Goal: Task Accomplishment & Management: Manage account settings

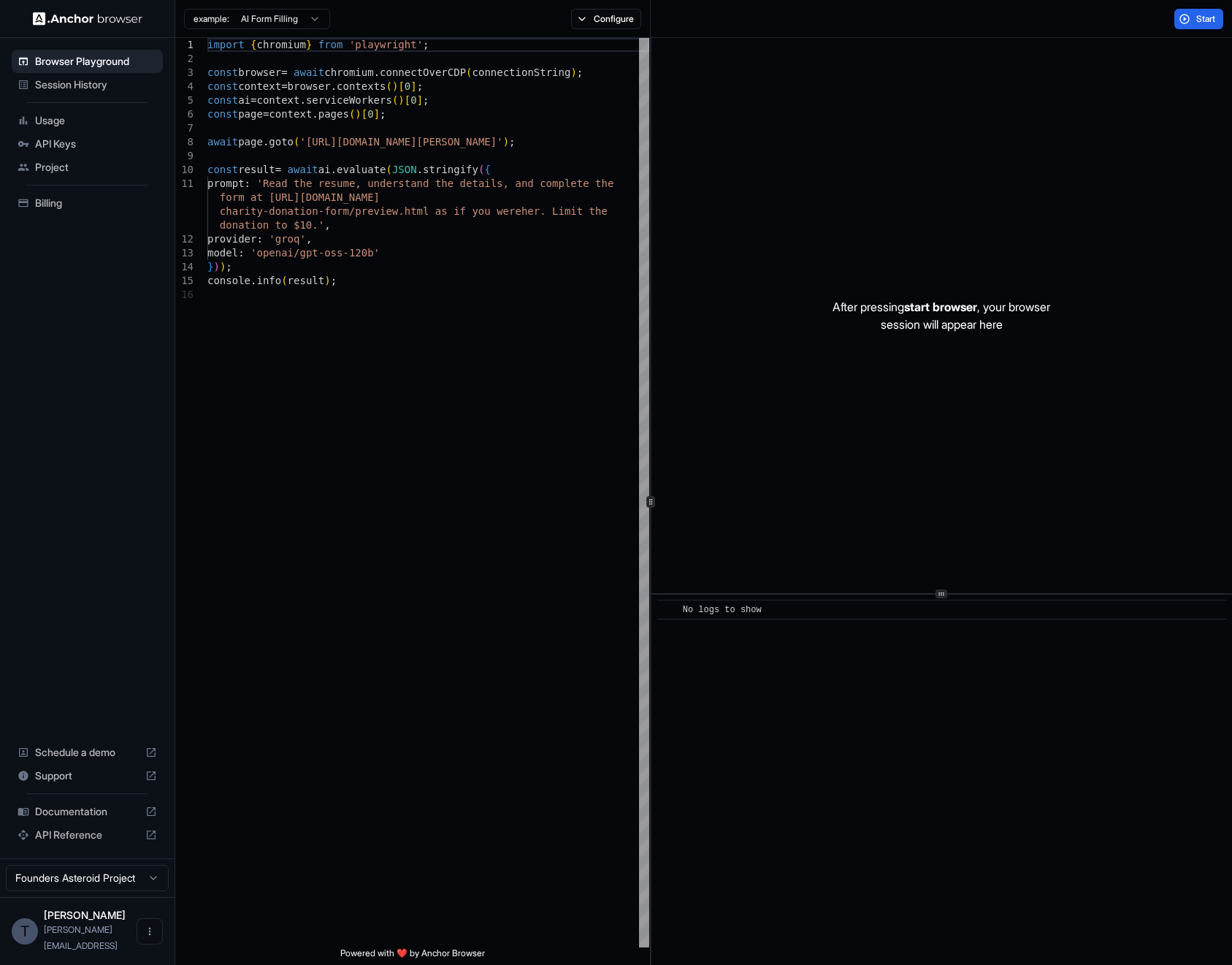
click at [105, 943] on span "[PERSON_NAME][EMAIL_ADDRESS]" at bounding box center [81, 937] width 73 height 27
click at [128, 899] on html "Browser Playground Session History Usage API Keys Project Billing Schedule a de…" at bounding box center [616, 482] width 1232 height 965
type textarea "**********"
click at [458, 474] on div "import { chromium } from 'playwright' ; const browser = await chromium . connec…" at bounding box center [428, 617] width 442 height 1159
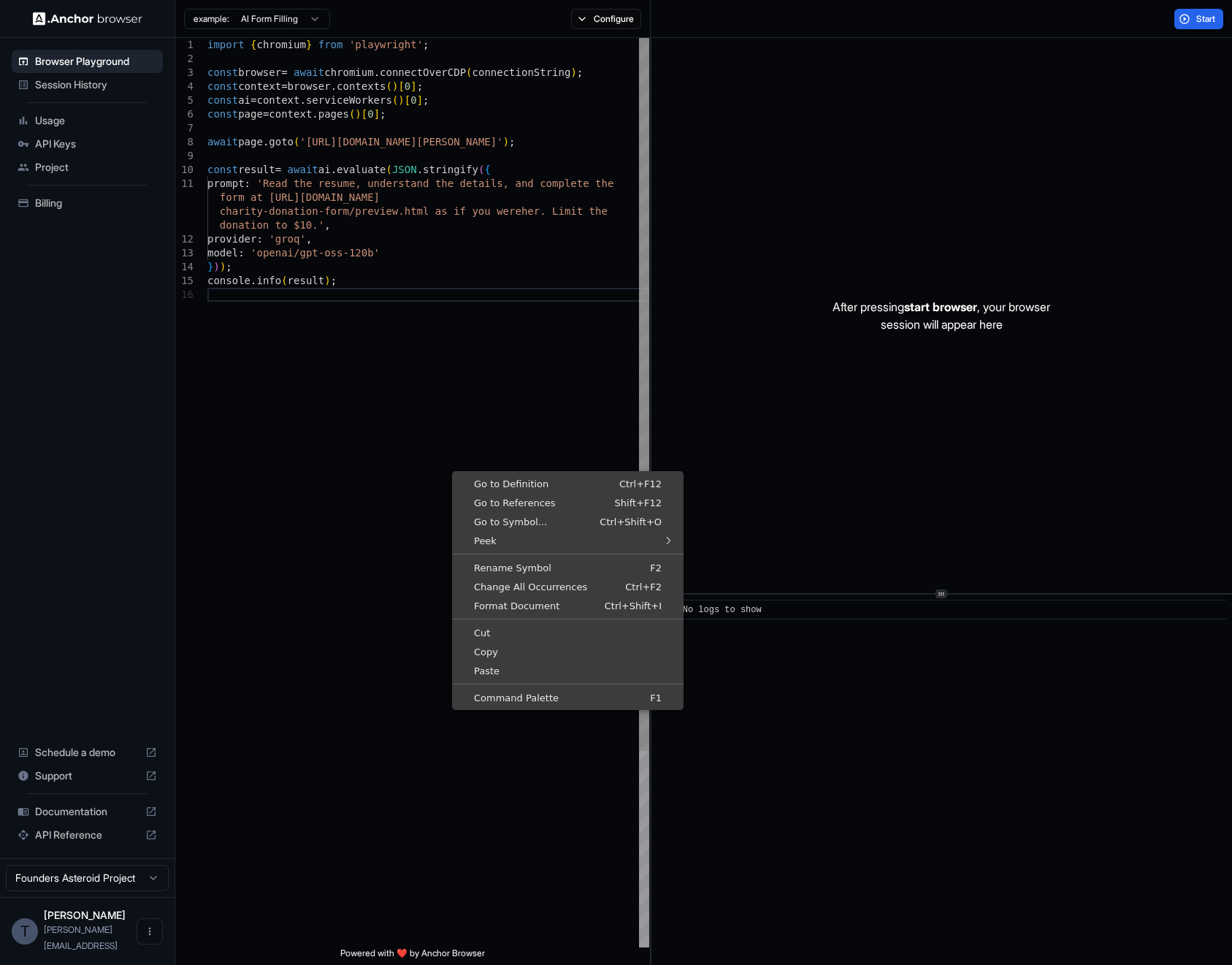
click at [447, 465] on div "import { chromium } from 'playwright' ; const browser = await chromium . connec…" at bounding box center [428, 617] width 442 height 1159
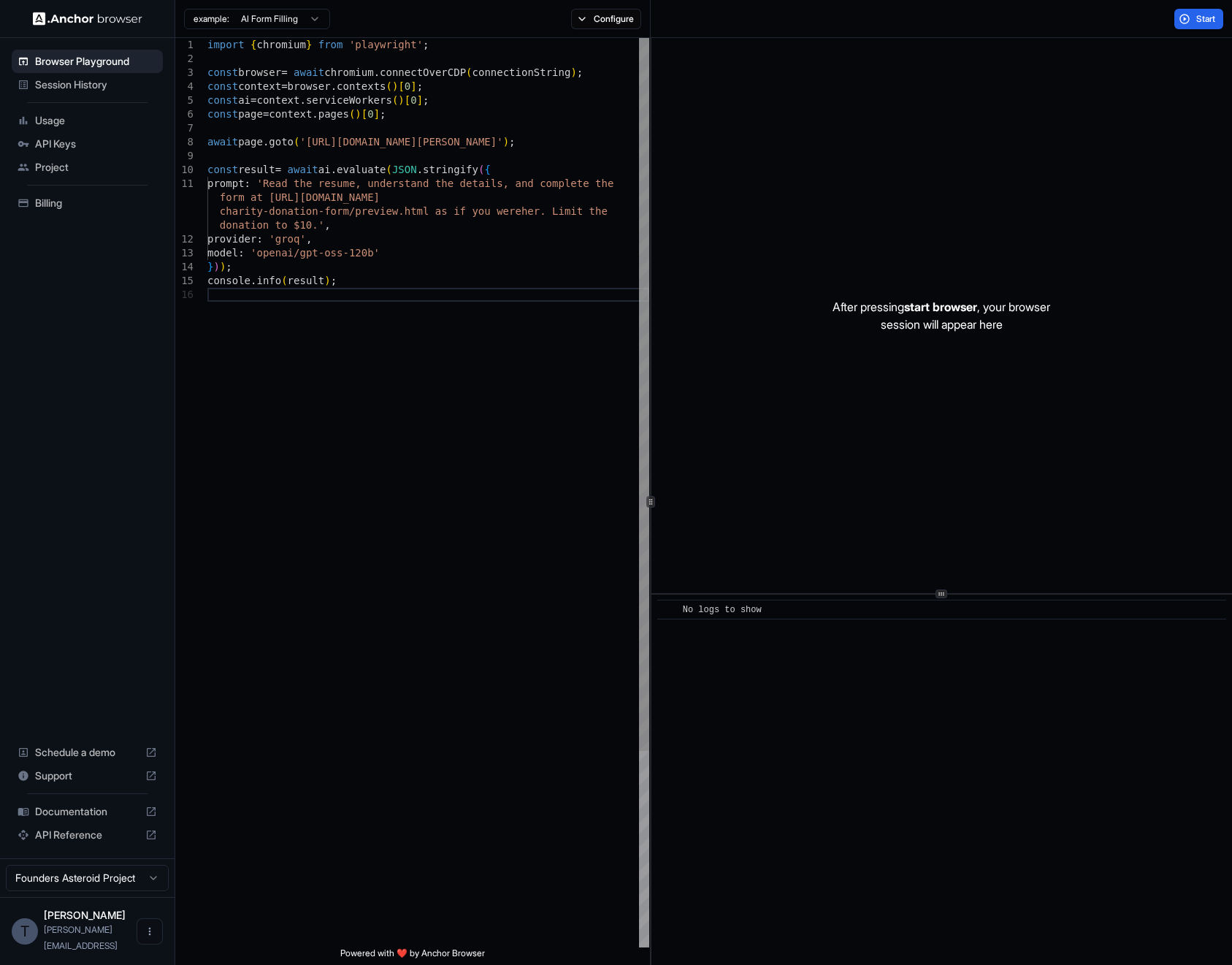
click at [278, 642] on div "import { chromium } from 'playwright' ; const browser = await chromium . connec…" at bounding box center [428, 617] width 442 height 1159
click at [322, 741] on div "import { chromium } from 'playwright' ; const browser = await chromium . connec…" at bounding box center [428, 617] width 442 height 1159
click at [499, 670] on div "import { chromium } from 'playwright' ; const browser = await chromium . connec…" at bounding box center [428, 617] width 442 height 1159
click at [493, 677] on div "import { chromium } from 'playwright' ; const browser = await chromium . connec…" at bounding box center [428, 617] width 442 height 1159
click at [87, 468] on div "Browser Playground Session History Usage API Keys Project Billing Schedule a de…" at bounding box center [87, 448] width 175 height 820
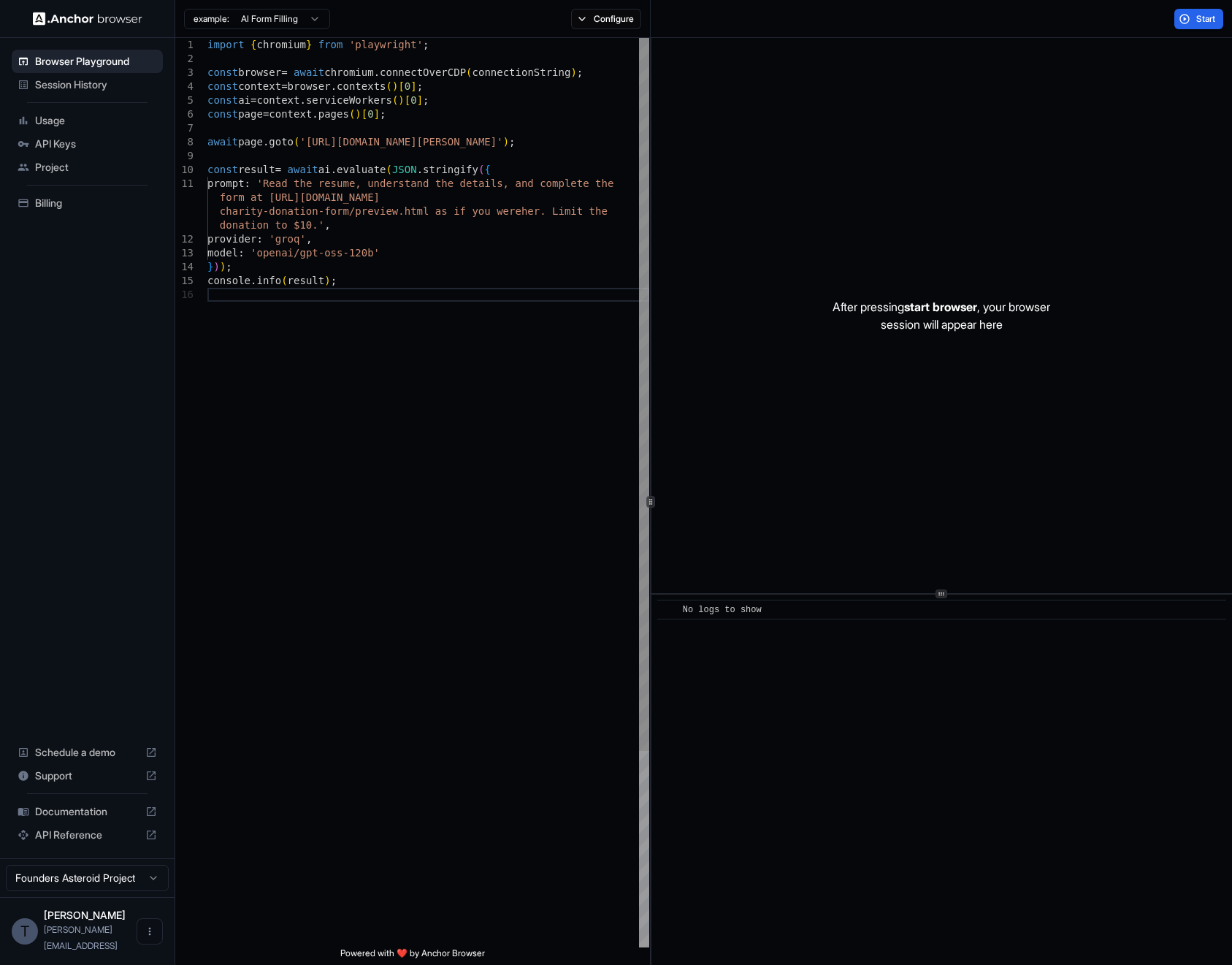
click at [426, 752] on div "import { chromium } from 'playwright' ; const browser = await chromium . connec…" at bounding box center [428, 617] width 442 height 1159
click at [497, 663] on div "import { chromium } from 'playwright' ; const browser = await chromium . connec…" at bounding box center [428, 617] width 442 height 1159
click at [82, 758] on div "Schedule a demo" at bounding box center [88, 752] width 151 height 23
click at [141, 942] on button "Open menu" at bounding box center [149, 931] width 26 height 26
click at [130, 942] on div at bounding box center [123, 940] width 58 height 15
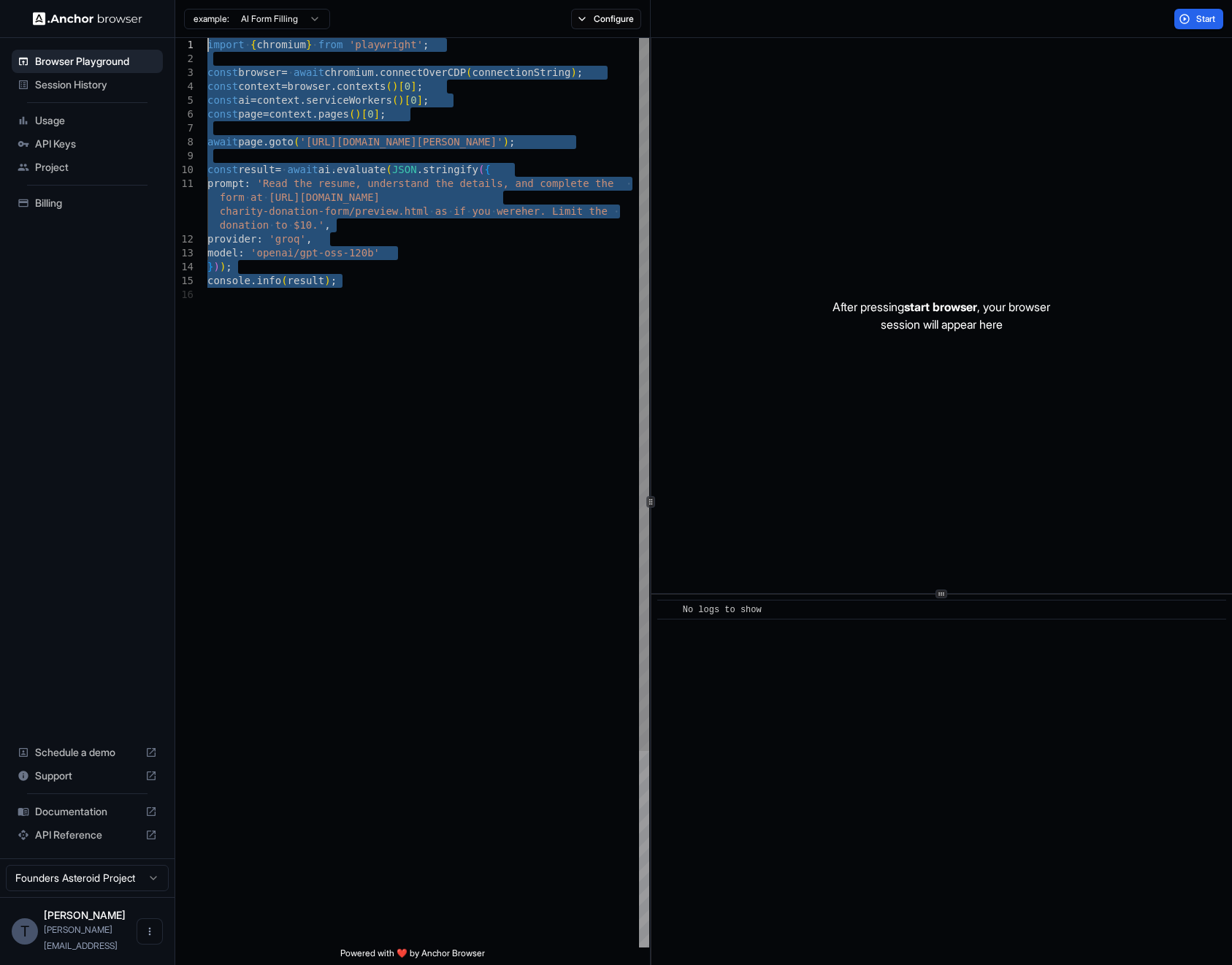
drag, startPoint x: 550, startPoint y: 318, endPoint x: -20, endPoint y: -10, distance: 657.6
click at [207, 38] on div "import { chromium } from 'playwright' ; const browser = await chromium . connec…" at bounding box center [428, 617] width 442 height 1159
type textarea "**********"
click at [428, 318] on div "import { chromium } from 'playwright' ; const browser = await chromium . connec…" at bounding box center [428, 617] width 442 height 1159
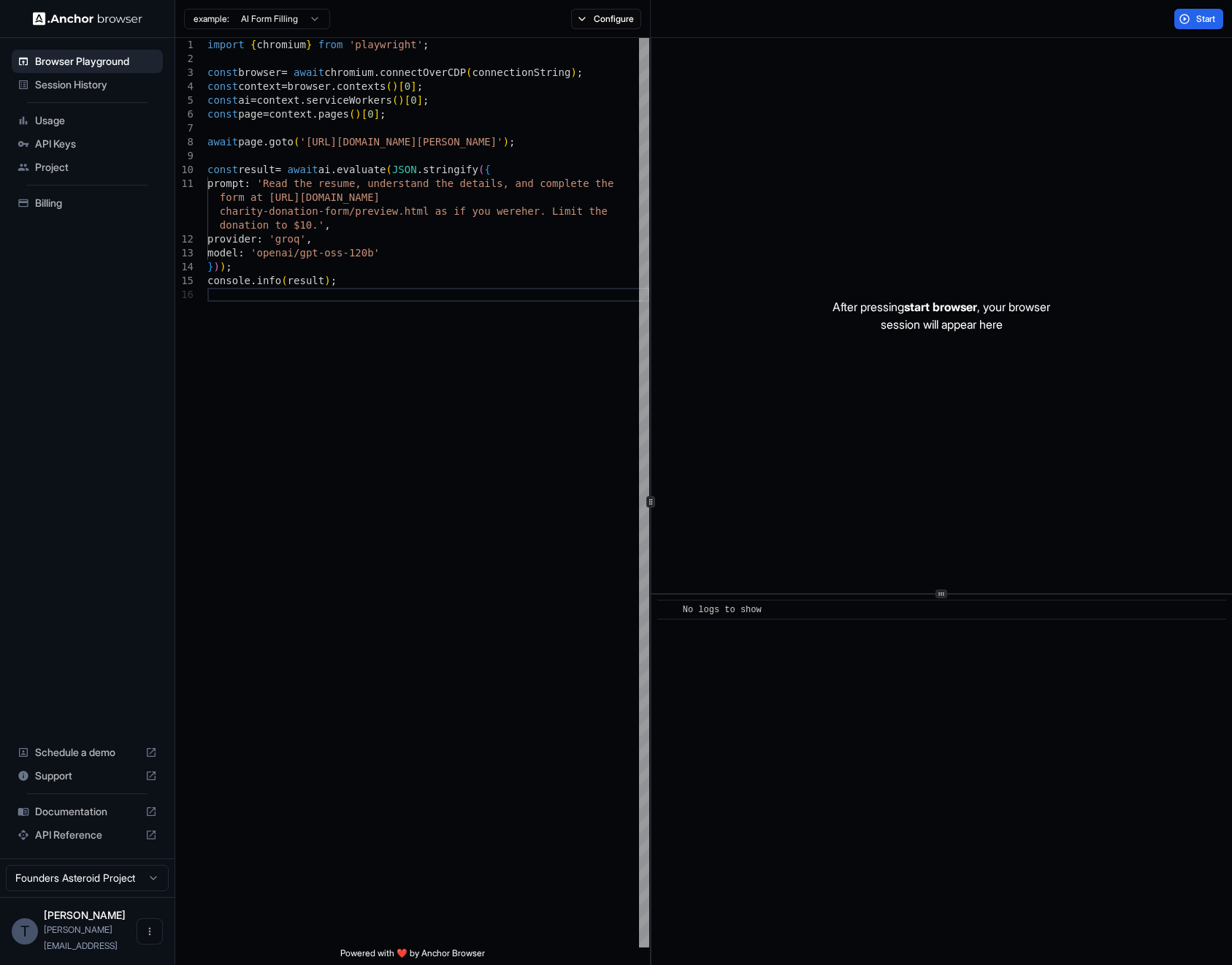
click at [86, 80] on span "Session History" at bounding box center [96, 85] width 122 height 15
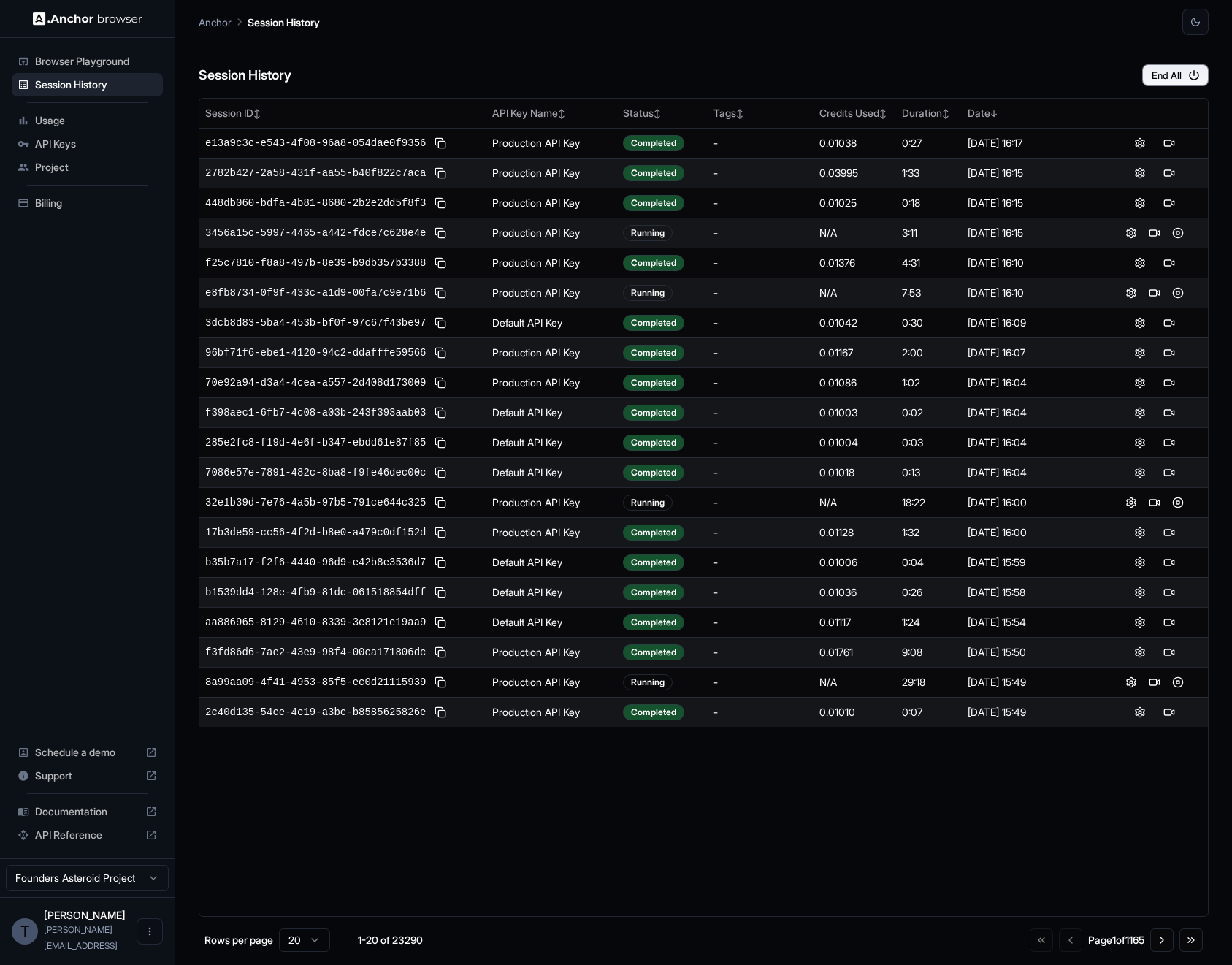
click at [70, 107] on ul "Browser Playground Session History Usage API Keys Project Billing" at bounding box center [87, 133] width 163 height 177
click at [57, 132] on div "API Keys" at bounding box center [88, 143] width 151 height 23
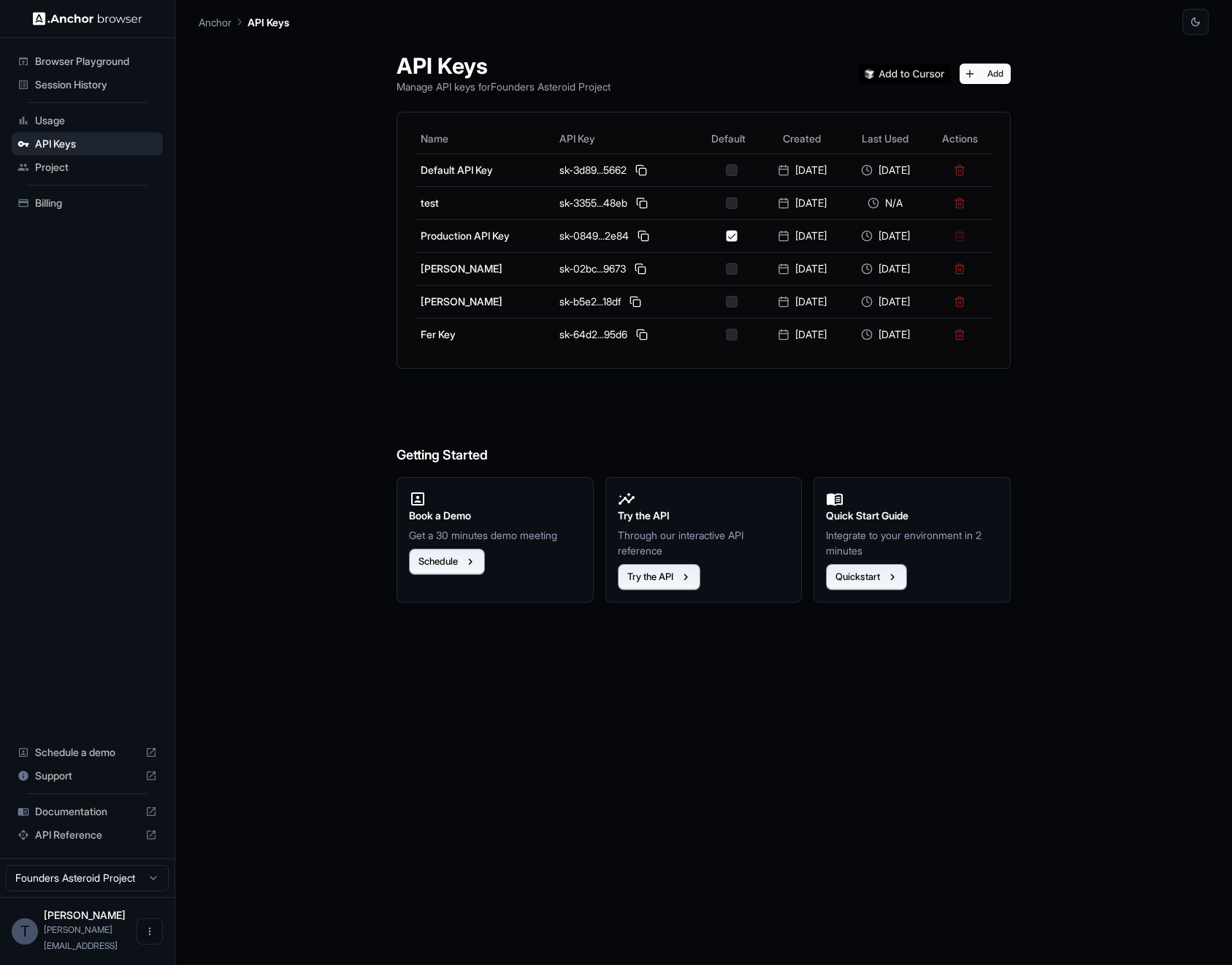
click at [79, 109] on div "Usage" at bounding box center [88, 120] width 151 height 23
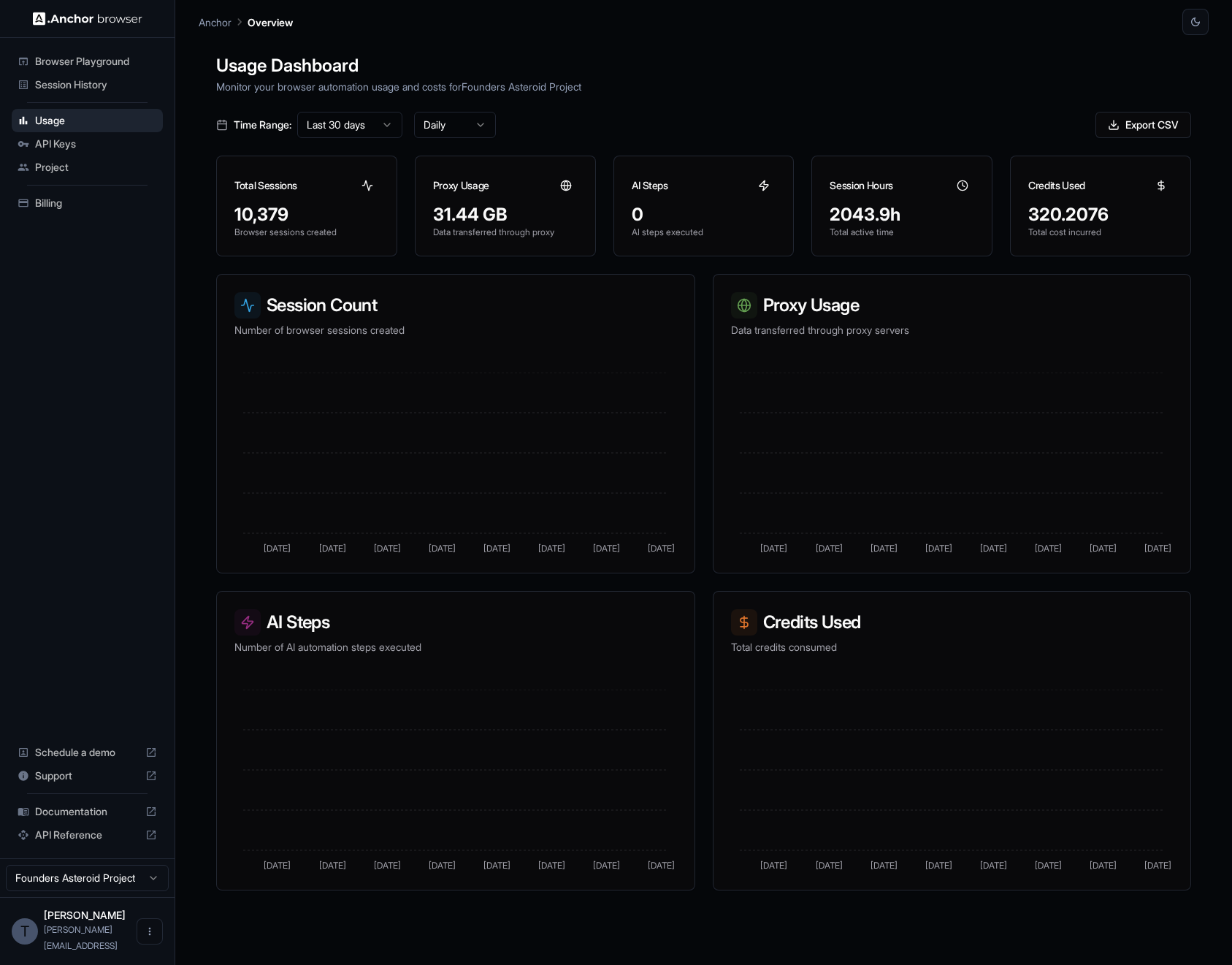
click at [90, 156] on div "Project" at bounding box center [88, 167] width 151 height 23
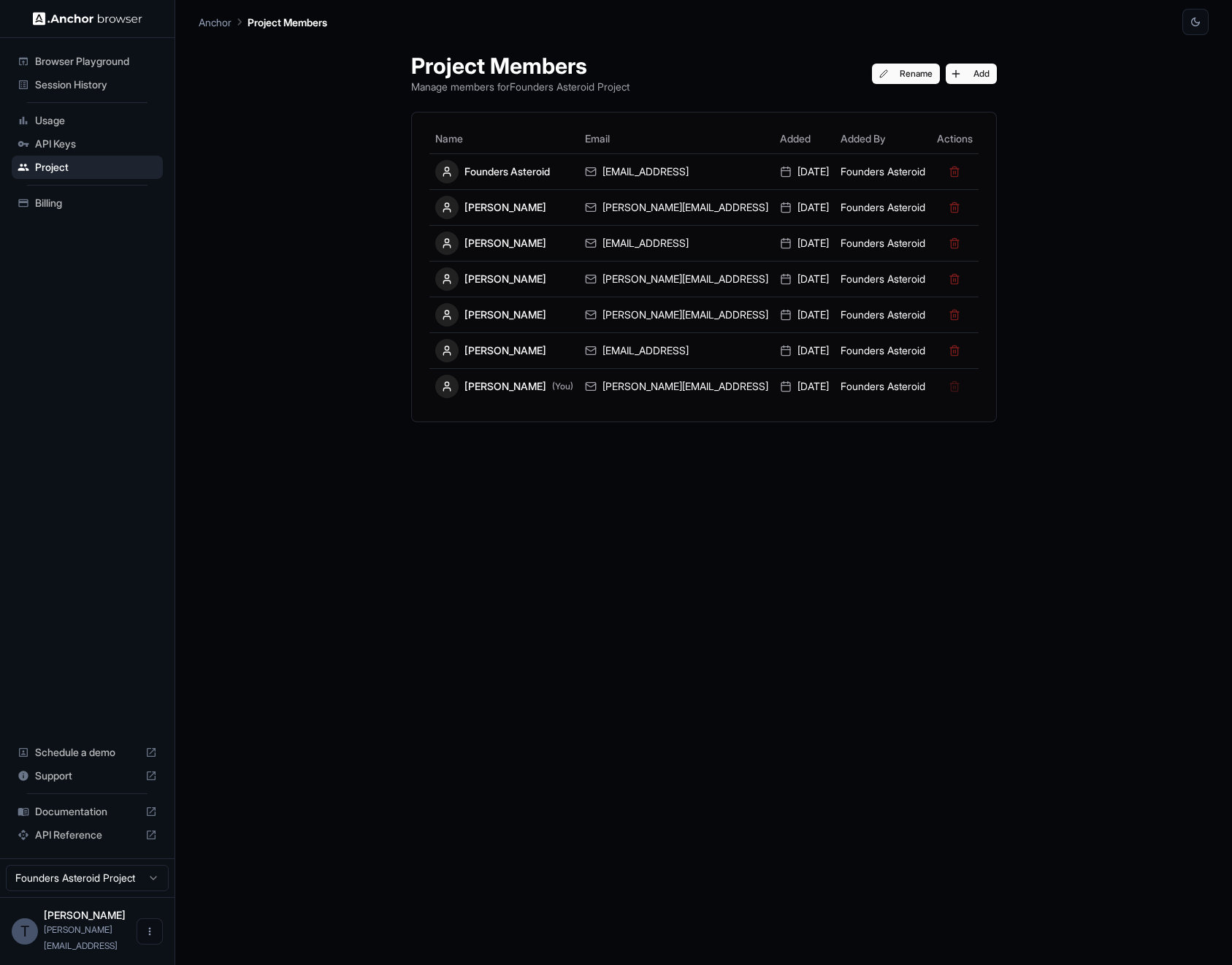
drag, startPoint x: 73, startPoint y: 180, endPoint x: 78, endPoint y: 151, distance: 29.4
click at [73, 179] on ul "Browser Playground Session History Usage API Keys Project Billing" at bounding box center [87, 133] width 163 height 177
click at [79, 150] on span "API Keys" at bounding box center [96, 144] width 122 height 15
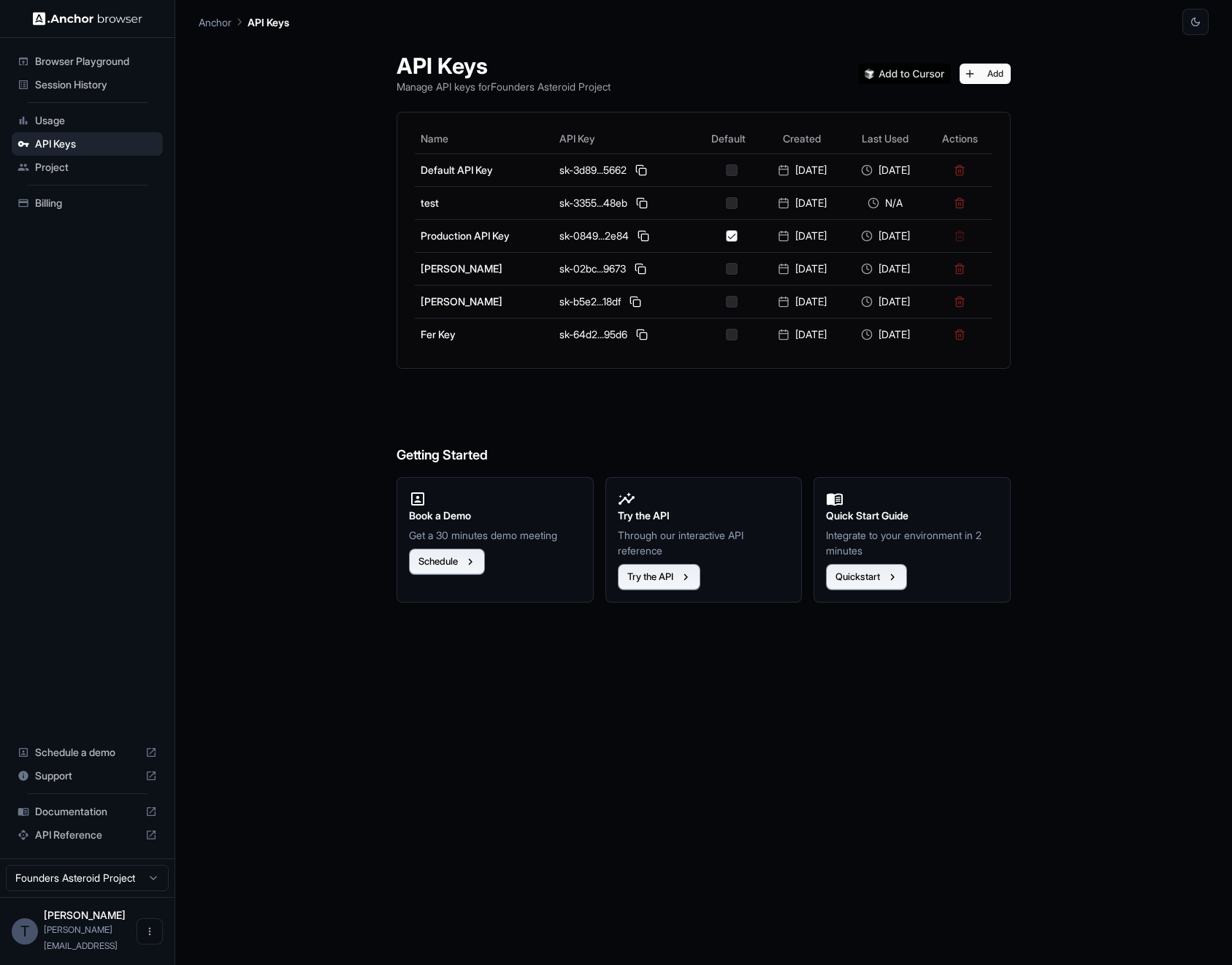
click at [64, 201] on span "Billing" at bounding box center [96, 203] width 122 height 15
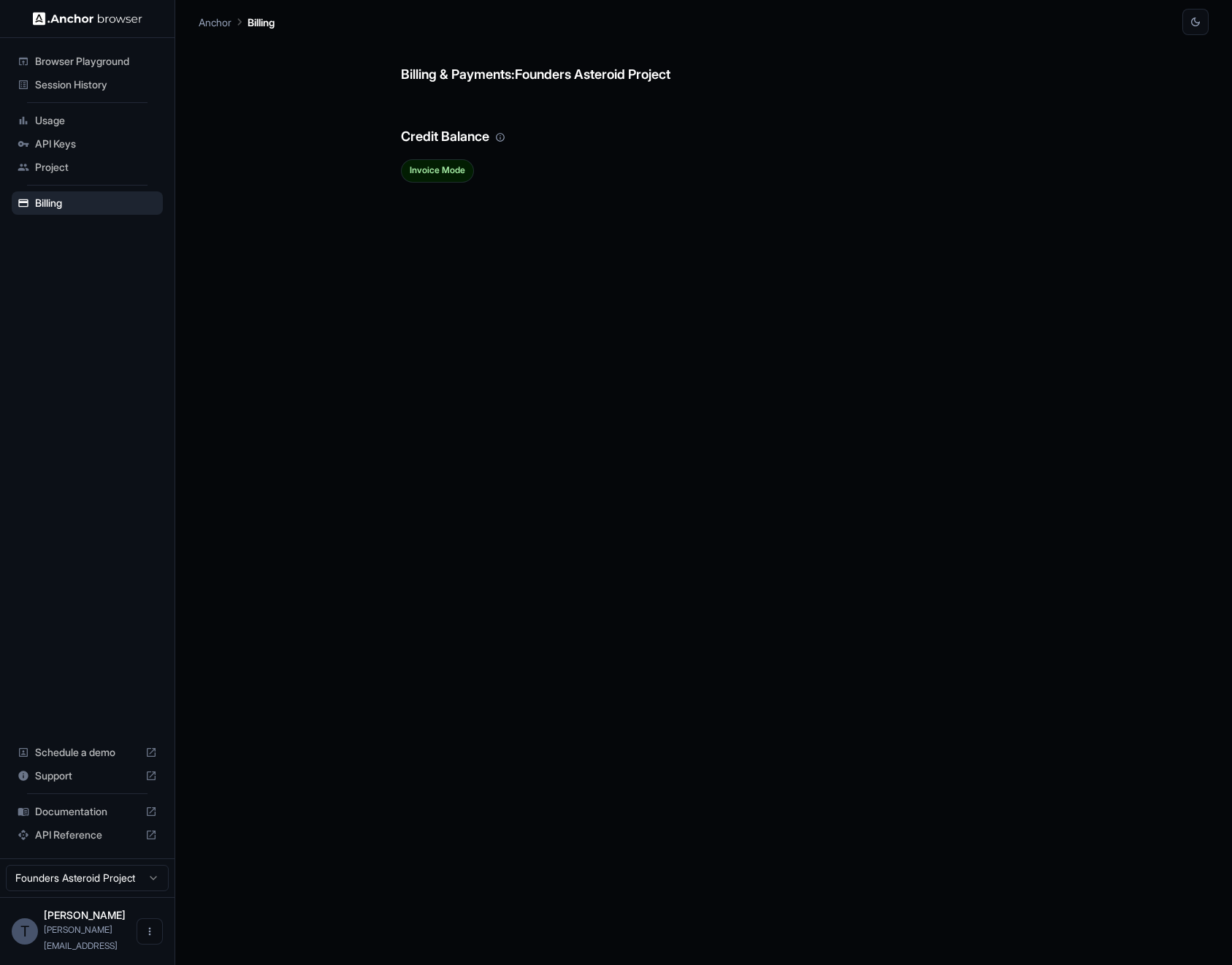
click at [86, 171] on span "Project" at bounding box center [96, 168] width 122 height 15
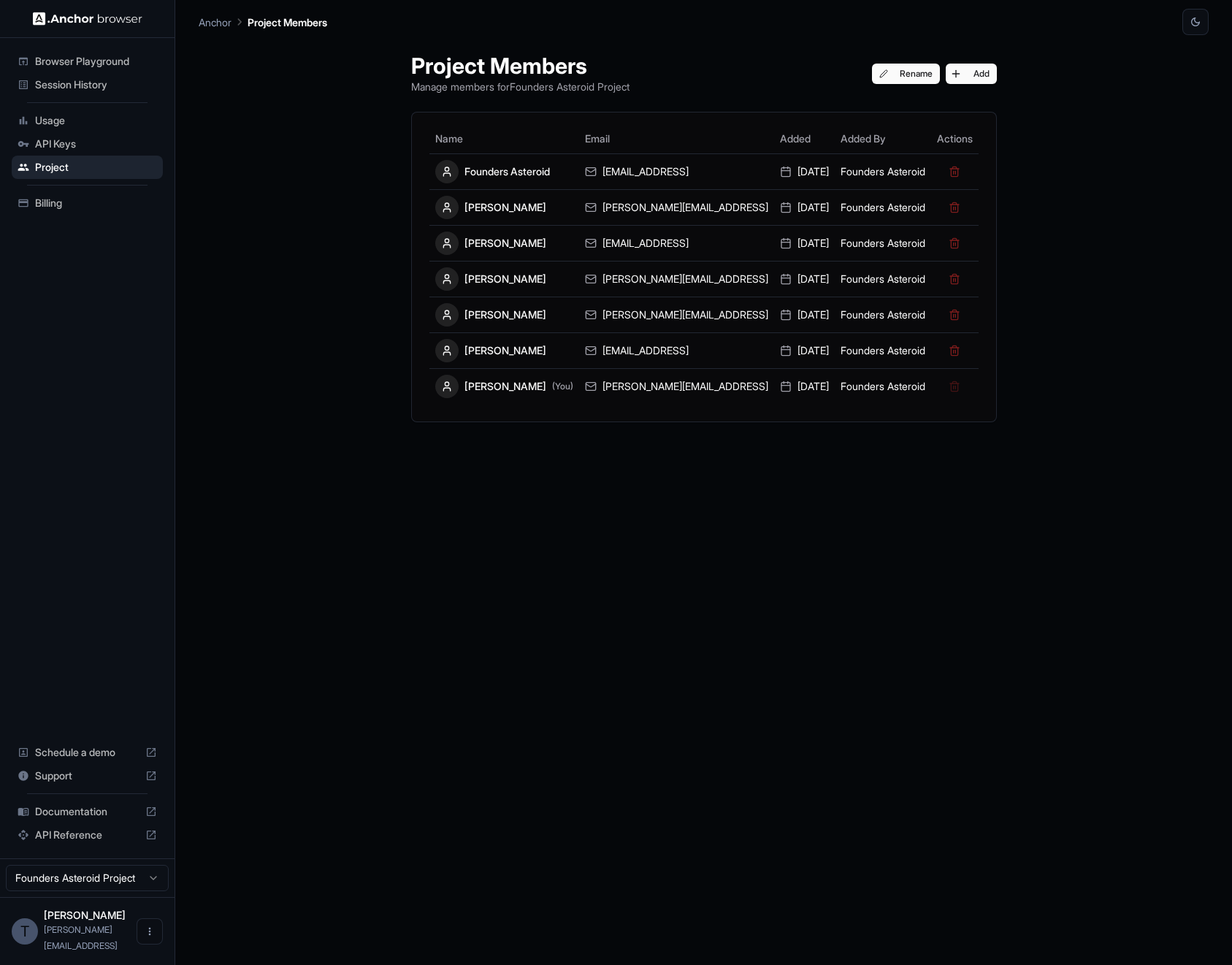
click at [91, 138] on span "API Keys" at bounding box center [96, 144] width 122 height 15
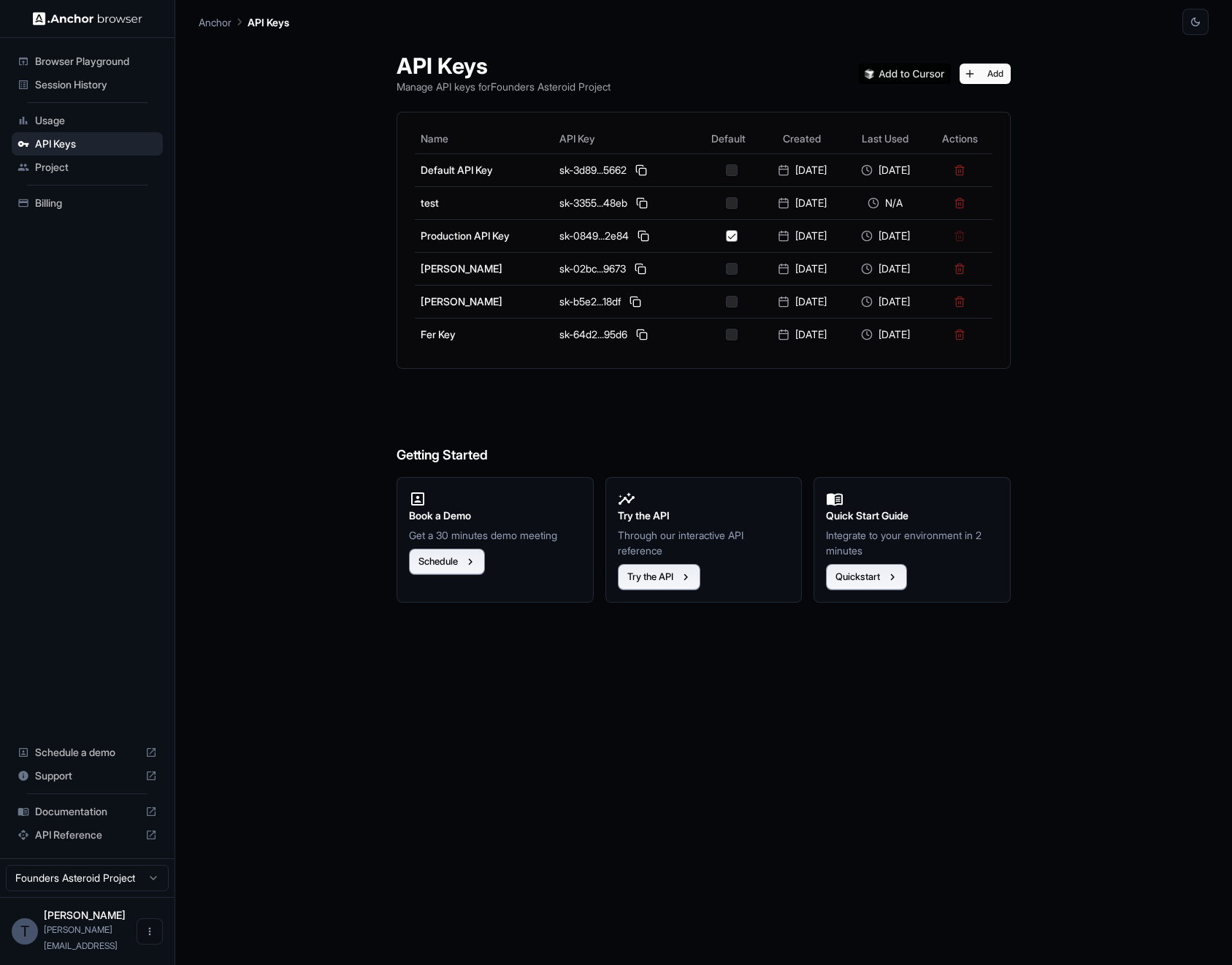
click at [87, 119] on span "Usage" at bounding box center [96, 121] width 122 height 15
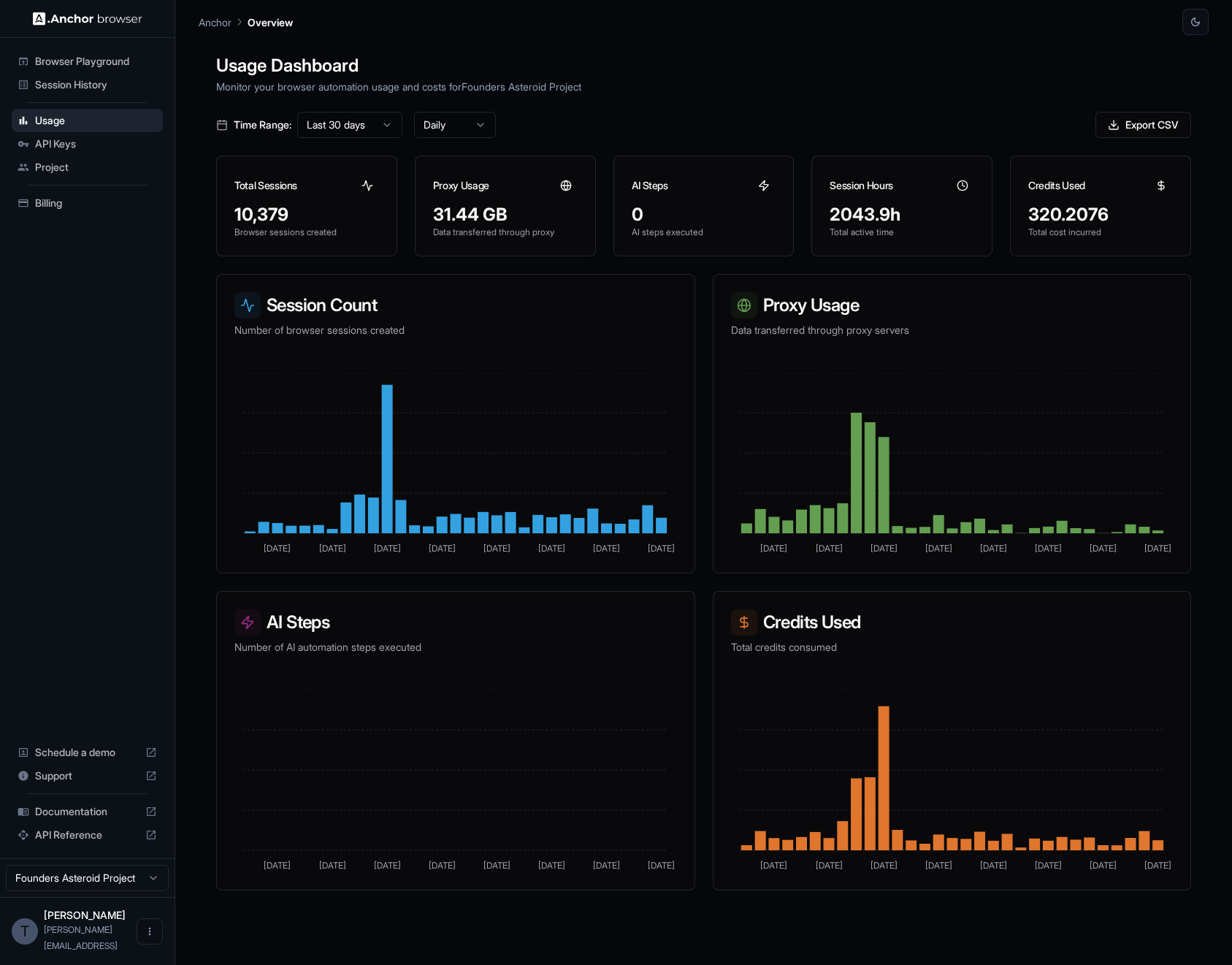
click at [789, 64] on h1 "Usage Dashboard" at bounding box center [704, 65] width 975 height 26
click at [803, 109] on div "Usage Dashboard Monitor your browser automation usage and costs for Founders As…" at bounding box center [703, 518] width 1010 height 965
click at [762, 48] on div "Usage Dashboard Monitor your browser automation usage and costs for Founders As…" at bounding box center [703, 518] width 1010 height 965
